Goal: Task Accomplishment & Management: Manage account settings

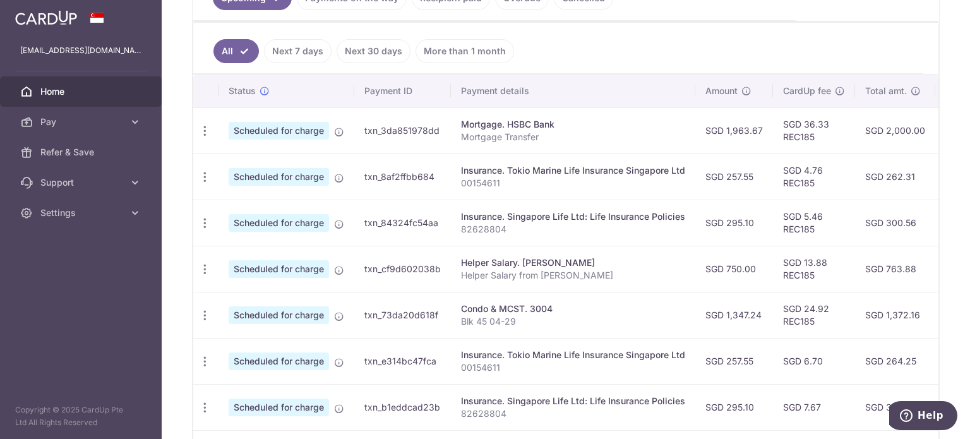
scroll to position [0, 250]
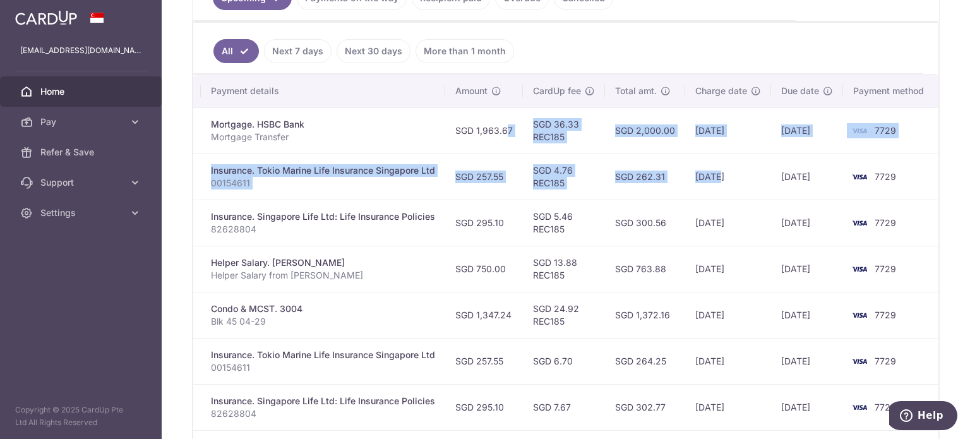
drag, startPoint x: 747, startPoint y: 118, endPoint x: 656, endPoint y: 175, distance: 106.7
click at [694, 175] on tbody "Update payment Cancel payment Upload doc Scheduled for charge txn_3da851978dd M…" at bounding box center [441, 337] width 996 height 461
click at [574, 155] on td "SGD 4.76 REC185" at bounding box center [564, 176] width 82 height 46
click at [553, 118] on td "SGD 36.33 REC185" at bounding box center [564, 130] width 82 height 46
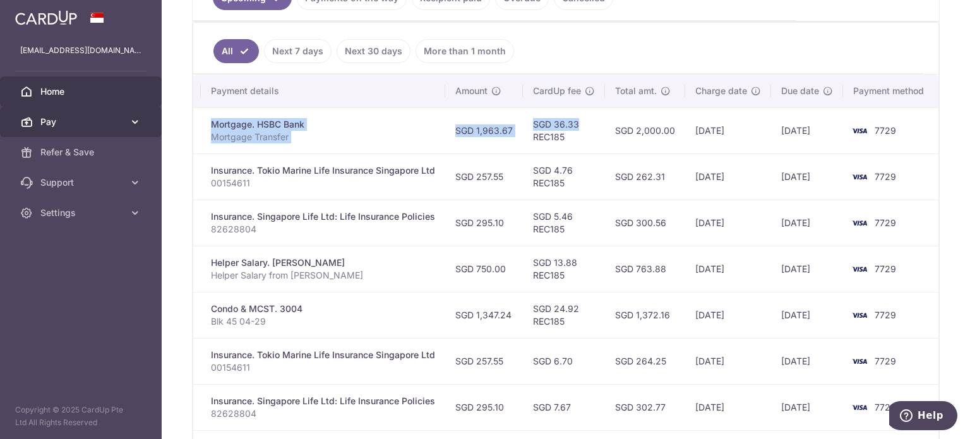
scroll to position [0, 0]
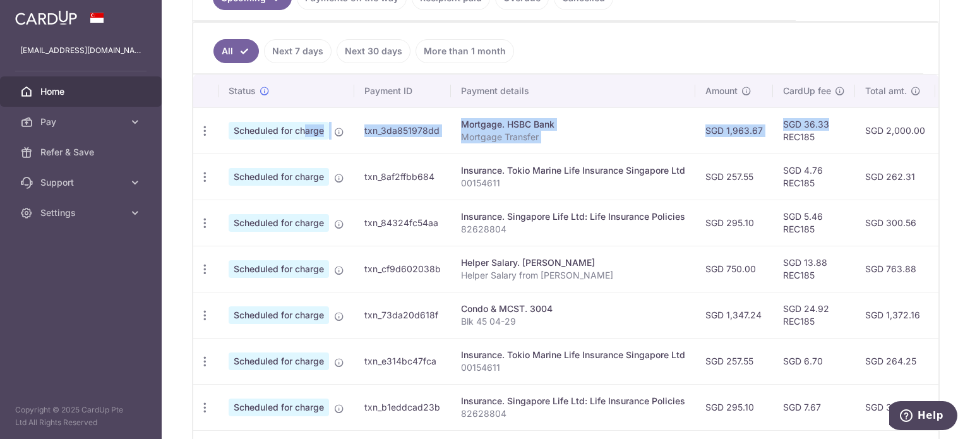
drag, startPoint x: 552, startPoint y: 117, endPoint x: 271, endPoint y: 134, distance: 281.6
click at [275, 132] on tr "Update payment Cancel payment Upload doc Scheduled for charge txn_3da851978dd M…" at bounding box center [691, 130] width 996 height 46
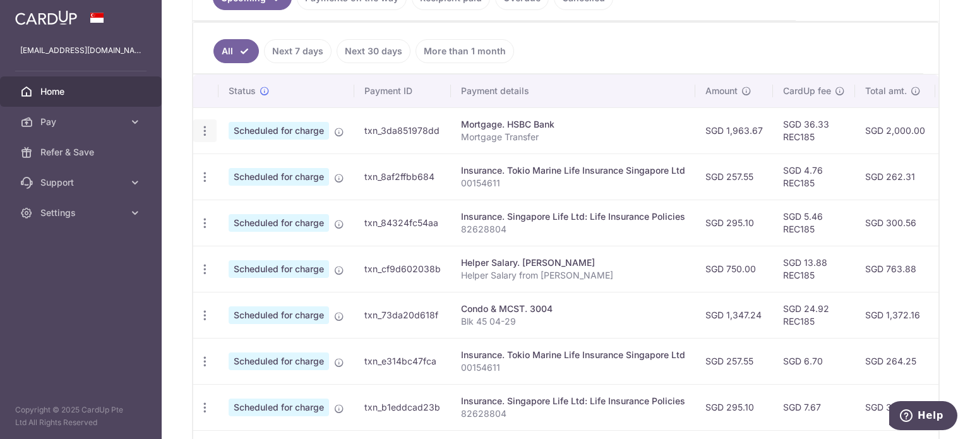
click at [210, 132] on div "Update payment Cancel payment Upload doc" at bounding box center [204, 130] width 23 height 23
click at [202, 132] on icon "button" at bounding box center [204, 130] width 13 height 13
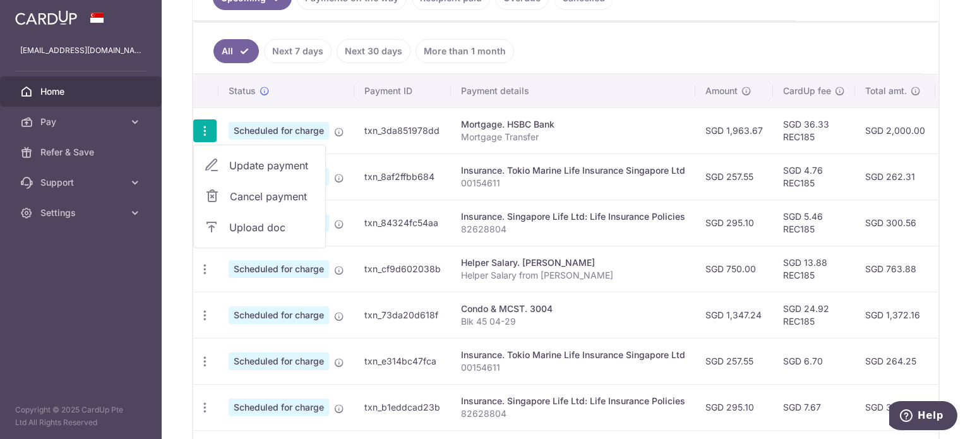
click at [287, 158] on span "Update payment" at bounding box center [272, 165] width 86 height 15
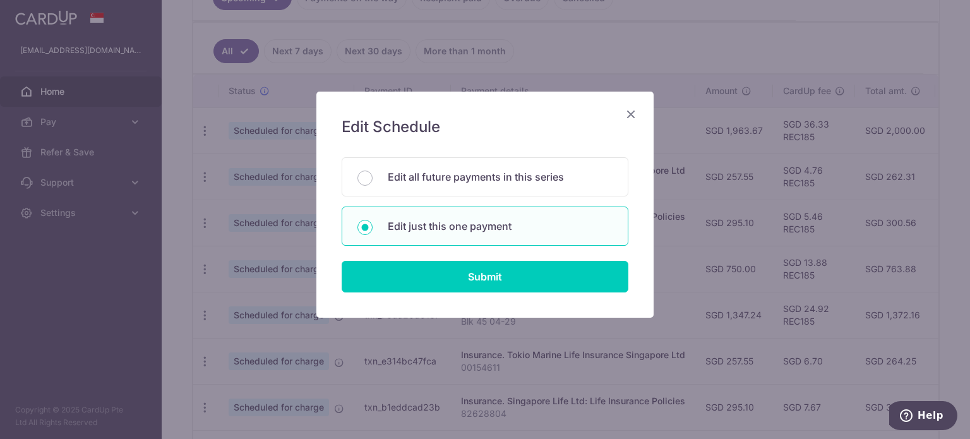
click at [430, 298] on div "Edit Schedule You will be editing all 86 payments to HSBC Bank scheduled from 1…" at bounding box center [484, 205] width 337 height 226
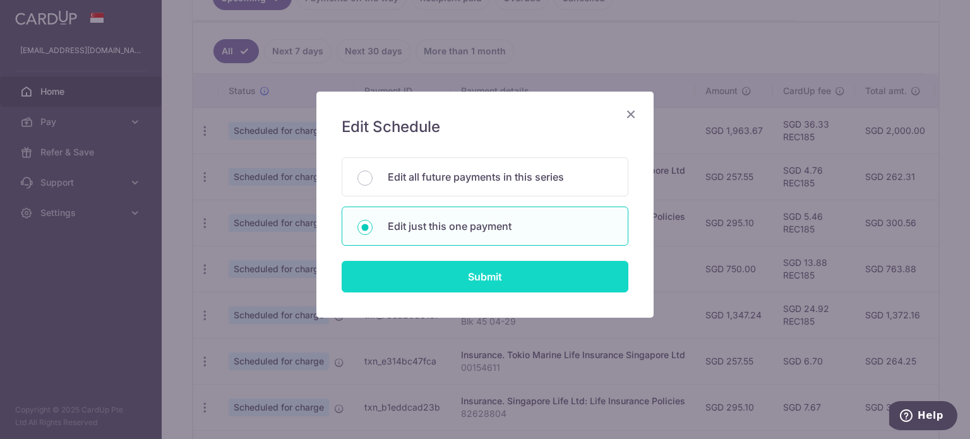
click at [430, 289] on input "Submit" at bounding box center [485, 277] width 287 height 32
radio input "true"
type input "1,963.67"
type input "18/09/2025"
type input "Mortgage Transfer"
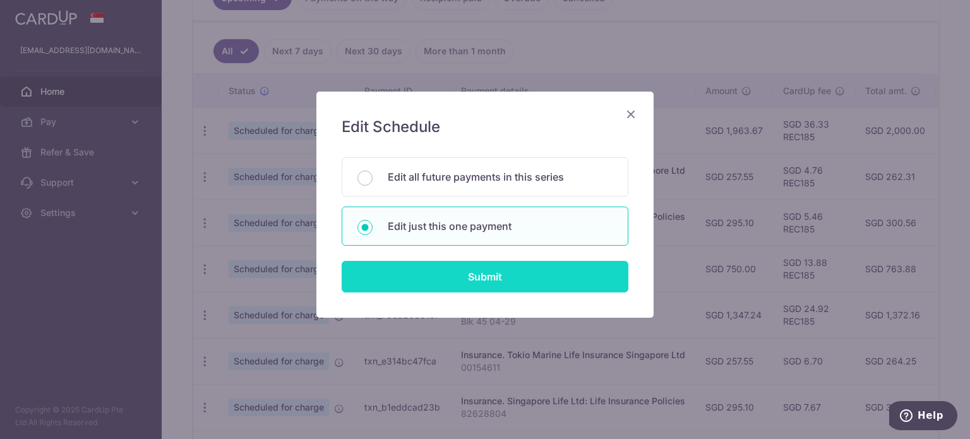
type input "REC185"
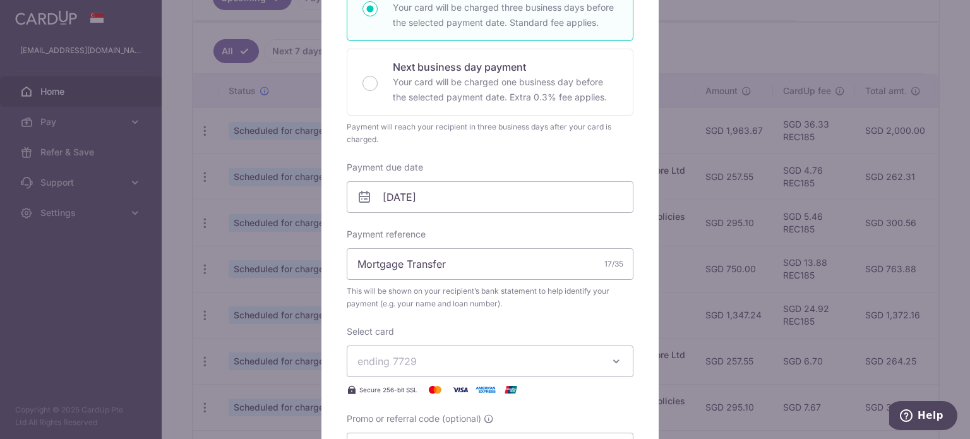
scroll to position [316, 0]
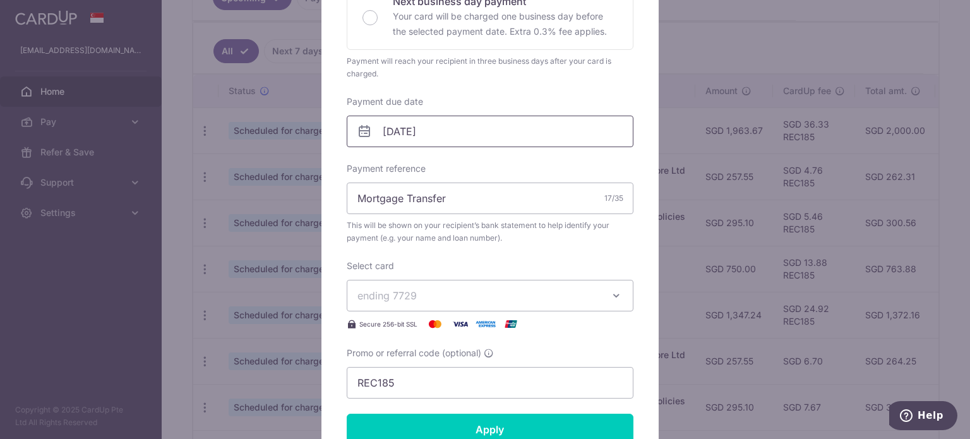
click at [435, 136] on input "18/09/2025" at bounding box center [490, 132] width 287 height 32
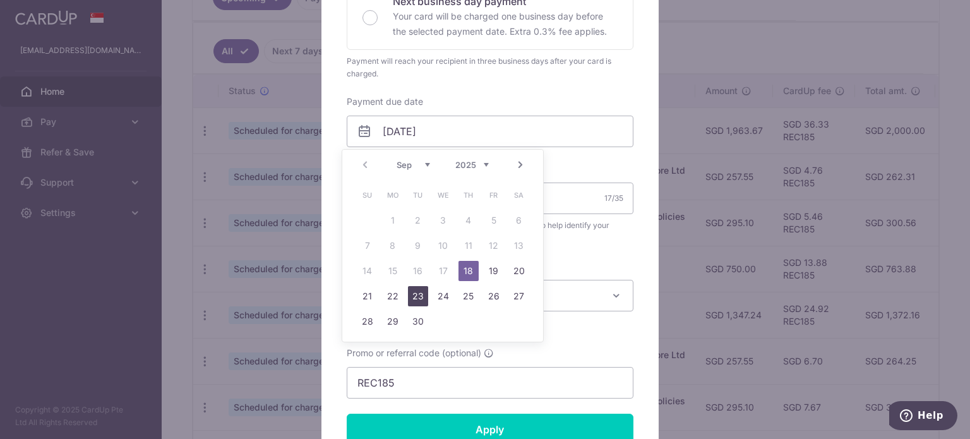
click at [427, 289] on link "23" at bounding box center [418, 296] width 20 height 20
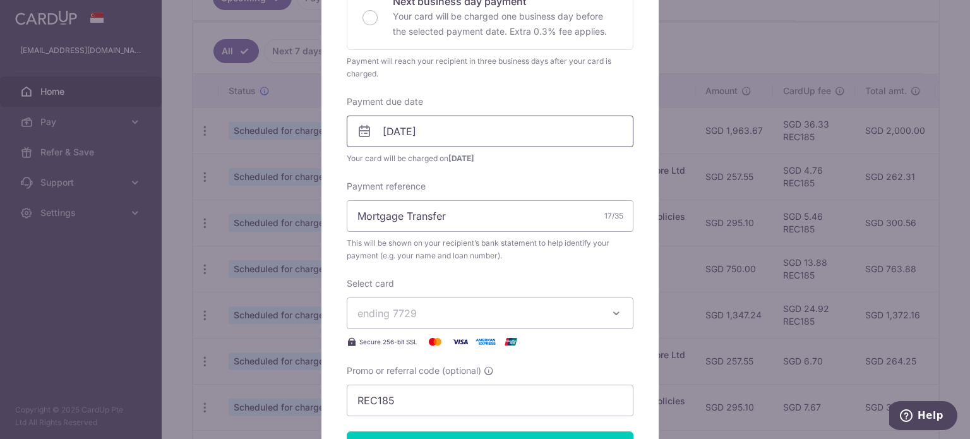
click at [441, 121] on input "[DATE]" at bounding box center [490, 132] width 287 height 32
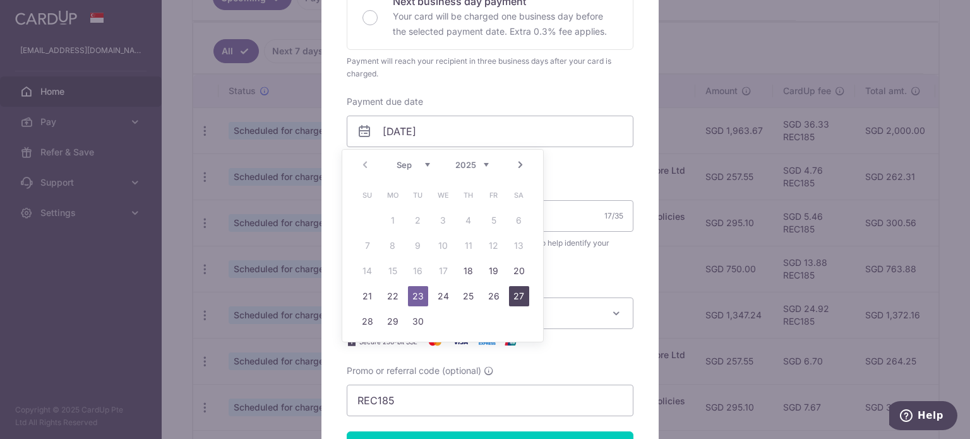
click at [488, 300] on link "26" at bounding box center [494, 296] width 20 height 20
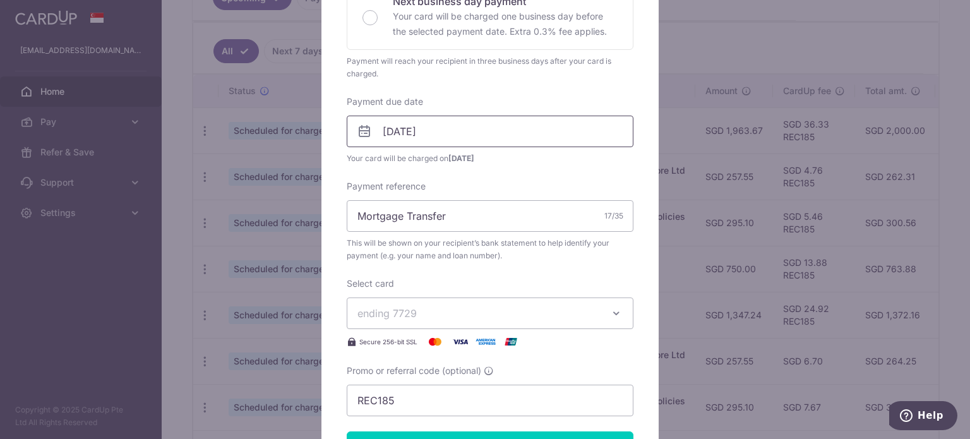
click at [440, 136] on input "26/09/2025" at bounding box center [490, 132] width 287 height 32
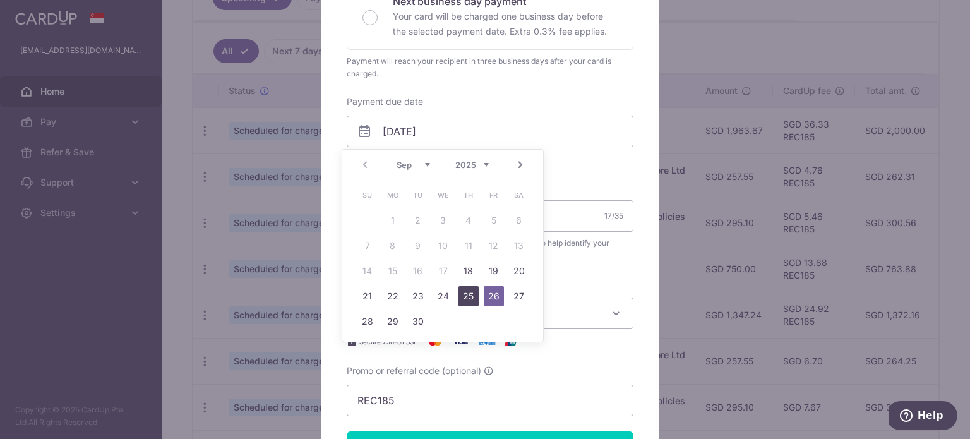
click at [467, 296] on link "25" at bounding box center [469, 296] width 20 height 20
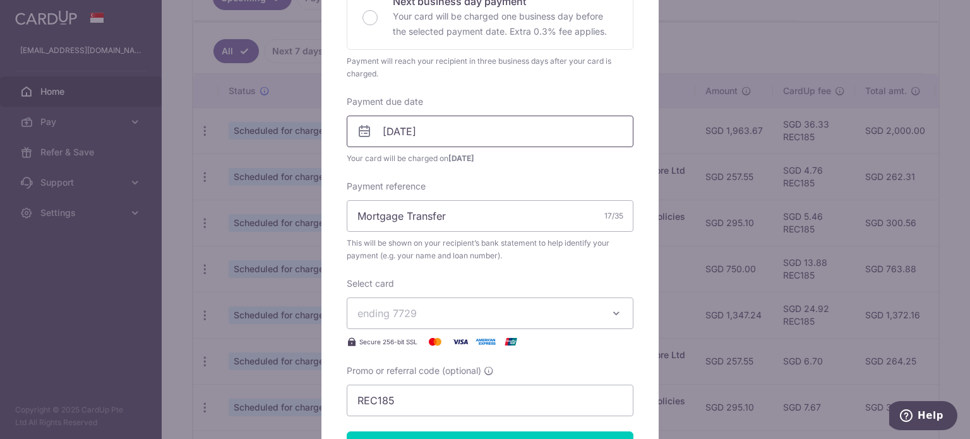
click at [447, 116] on input "25/09/2025" at bounding box center [490, 132] width 287 height 32
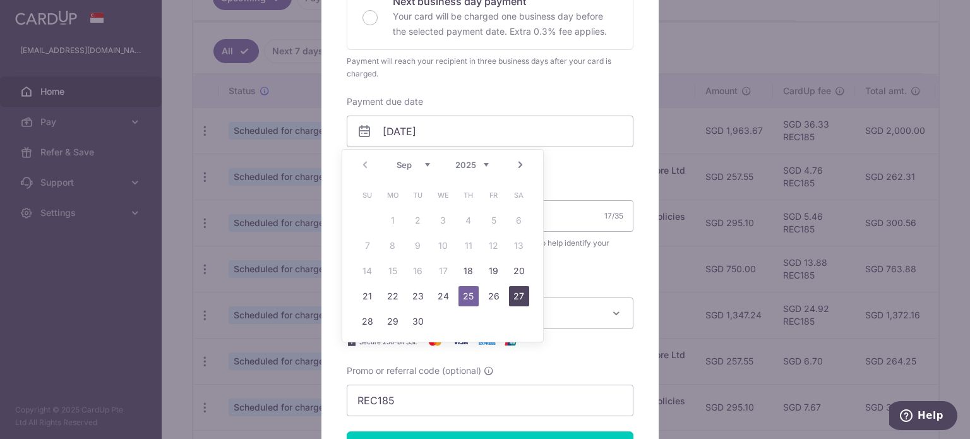
click at [523, 301] on link "27" at bounding box center [519, 296] width 20 height 20
type input "[DATE]"
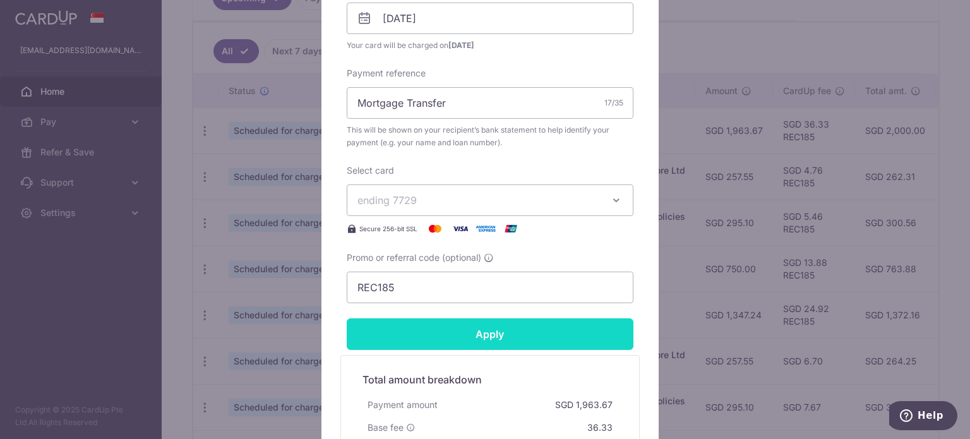
scroll to position [505, 0]
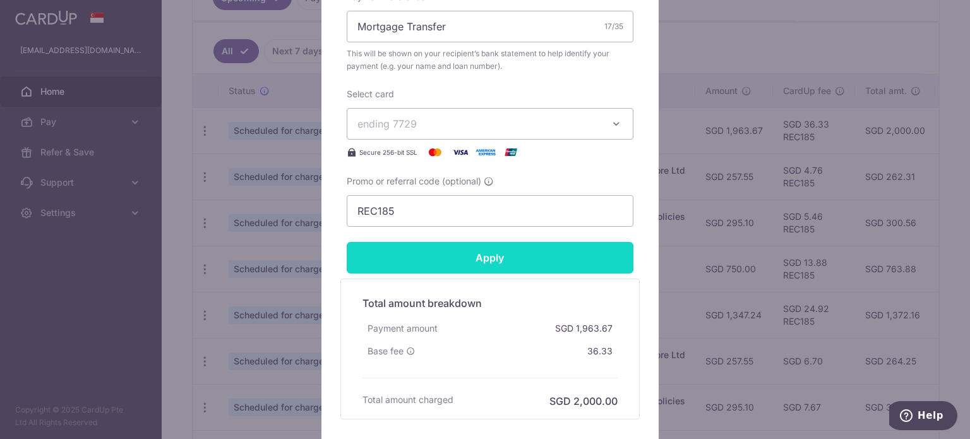
click at [496, 257] on input "Apply" at bounding box center [490, 258] width 287 height 32
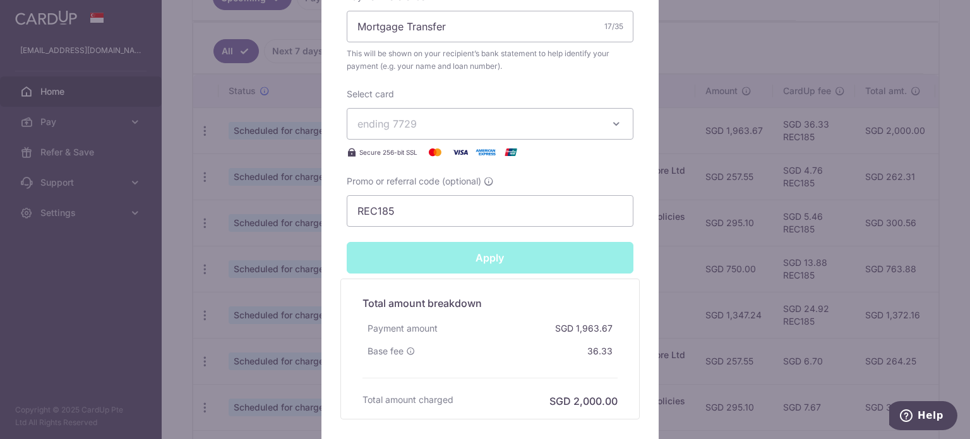
type input "Successfully Applied"
click at [0, 328] on div "Edit payment By clicking apply, you will make changes to all payments to HSBC B…" at bounding box center [485, 219] width 970 height 439
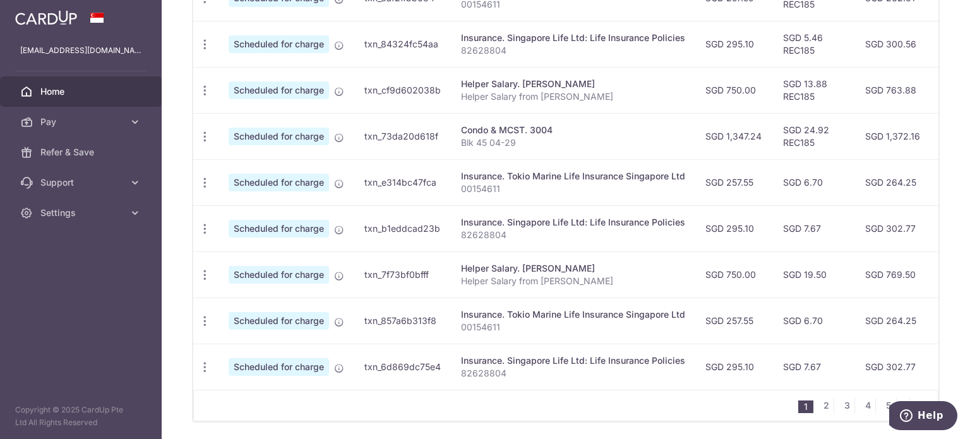
scroll to position [541, 0]
